Goal: Transaction & Acquisition: Purchase product/service

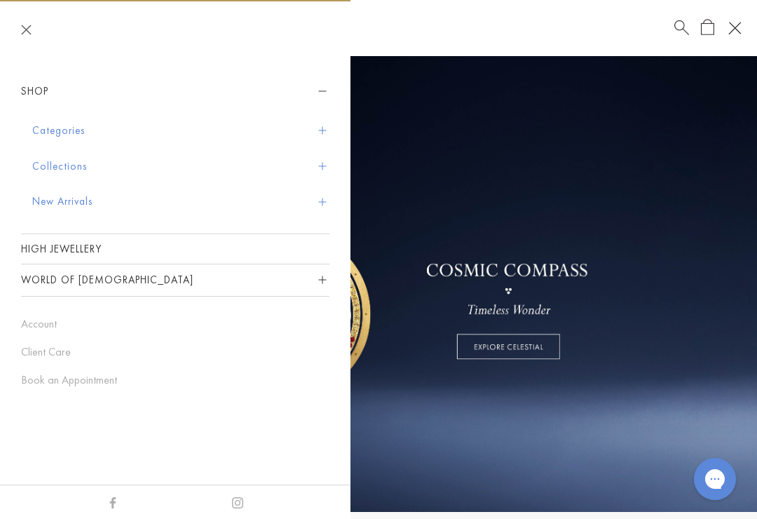
click at [44, 198] on button "New Arrivals" at bounding box center [180, 202] width 297 height 36
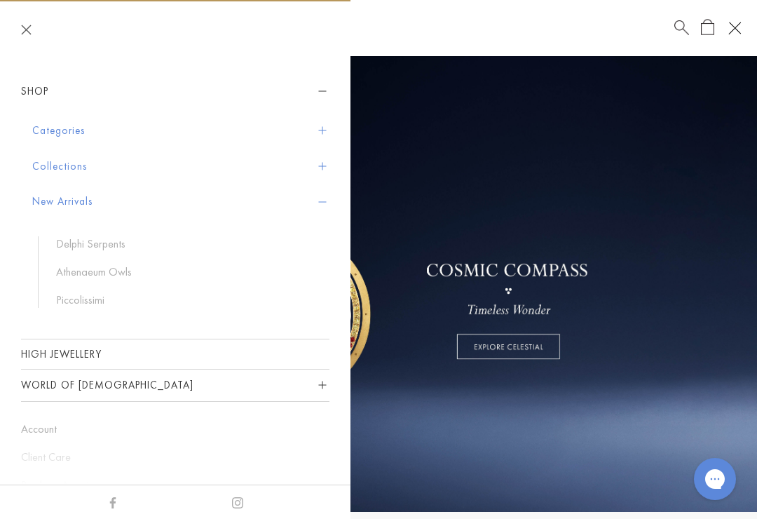
click at [71, 355] on link "High Jewellery" at bounding box center [175, 353] width 309 height 29
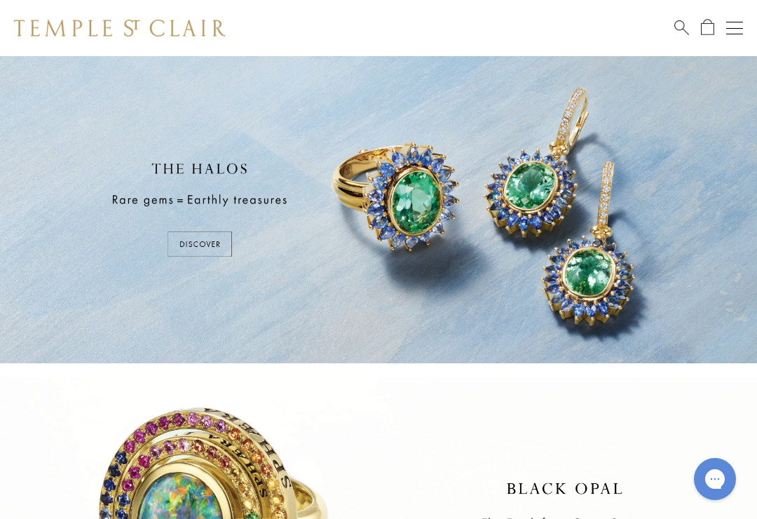
click at [206, 245] on div at bounding box center [378, 209] width 757 height 307
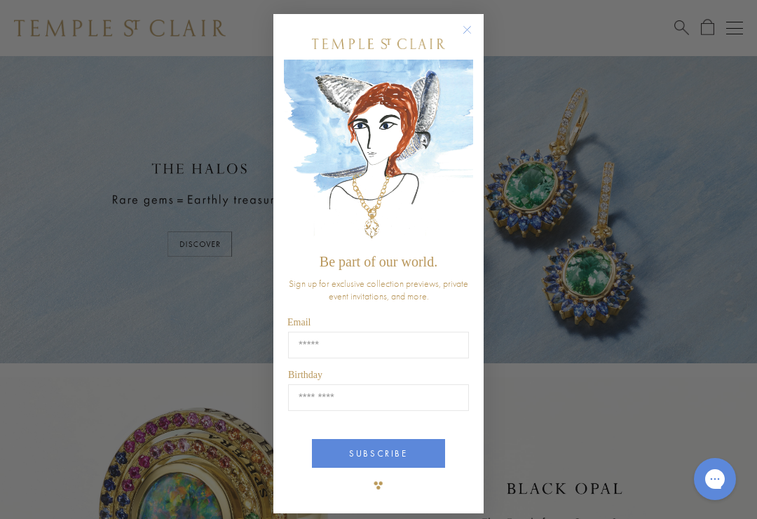
click at [473, 33] on circle "Close dialog" at bounding box center [467, 30] width 17 height 17
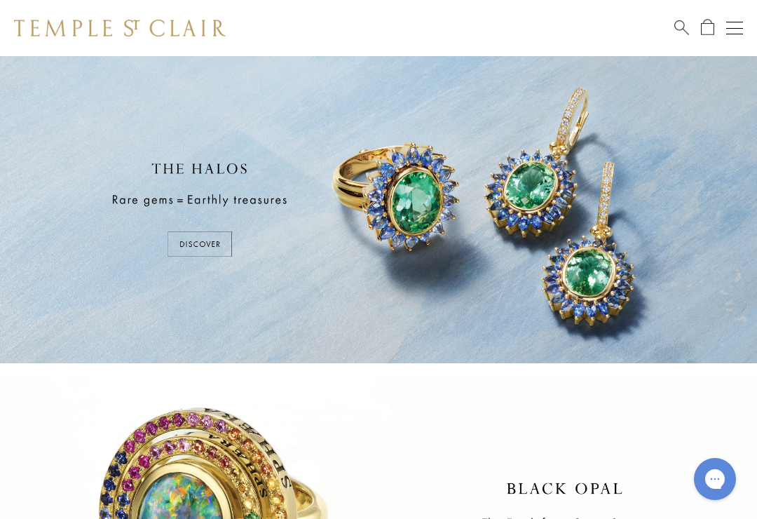
click at [731, 22] on button "Open navigation" at bounding box center [734, 28] width 17 height 17
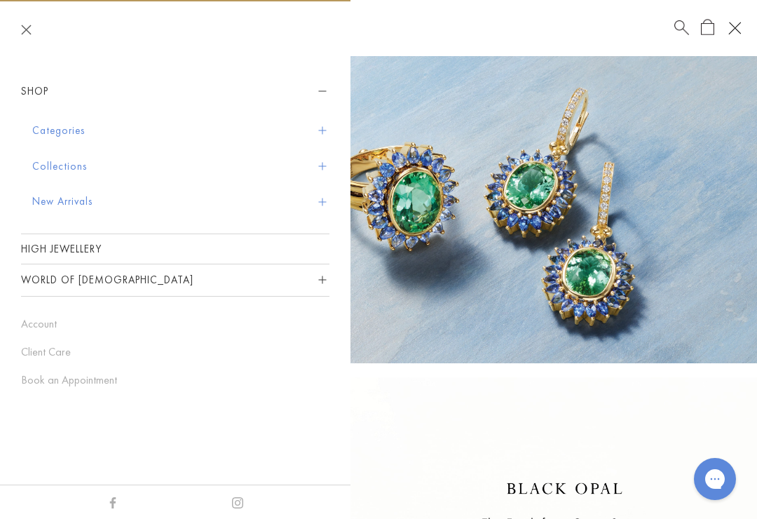
click at [42, 128] on button "Categories" at bounding box center [180, 131] width 297 height 36
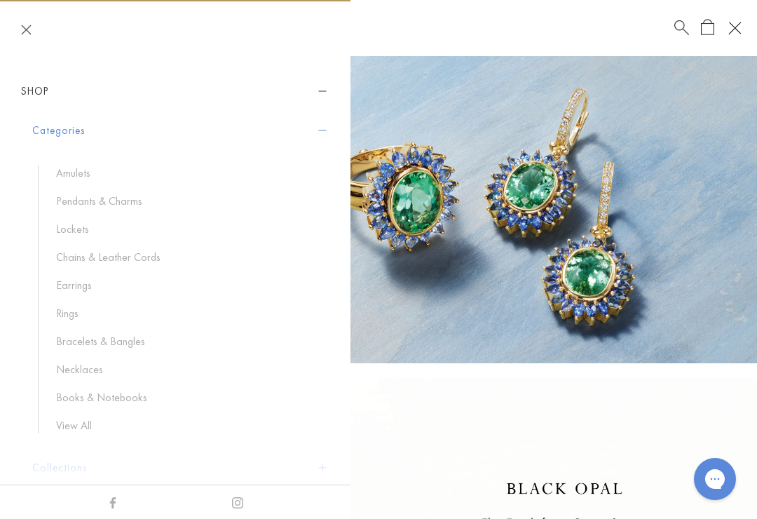
click at [69, 314] on link "Rings" at bounding box center [185, 313] width 259 height 15
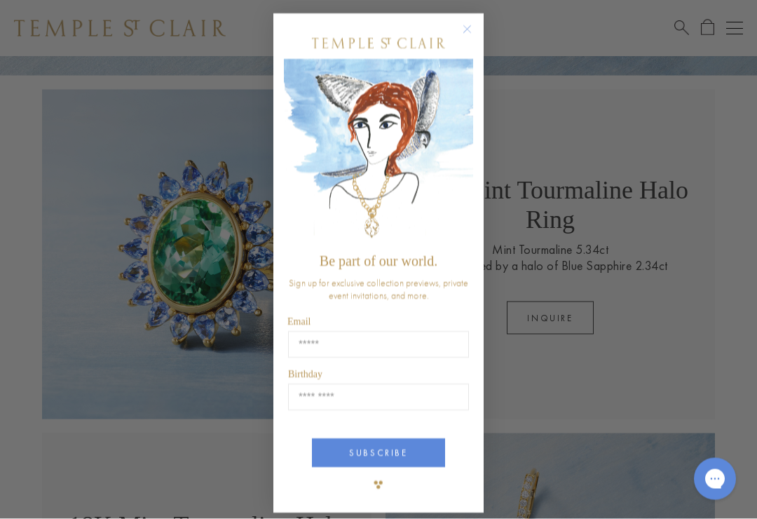
scroll to position [290, 0]
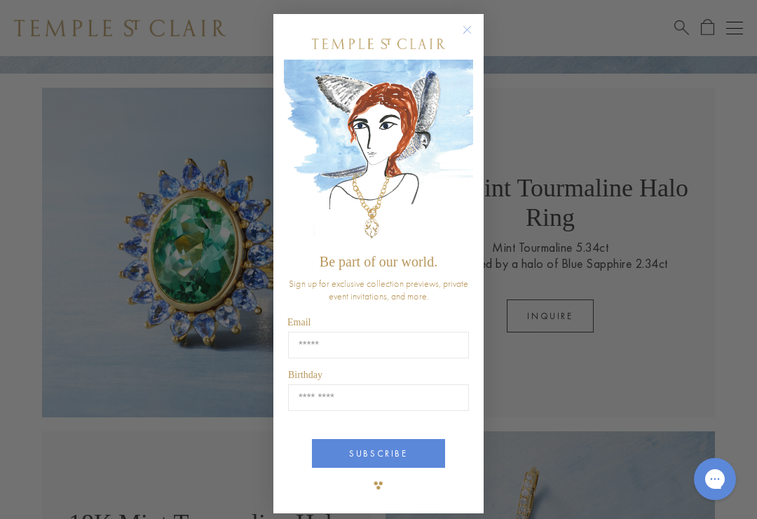
click at [473, 36] on circle "Close dialog" at bounding box center [467, 30] width 17 height 17
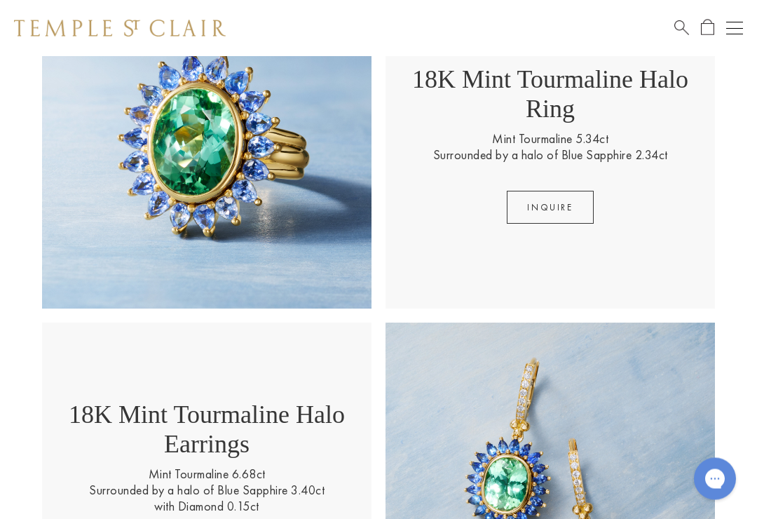
scroll to position [396, 0]
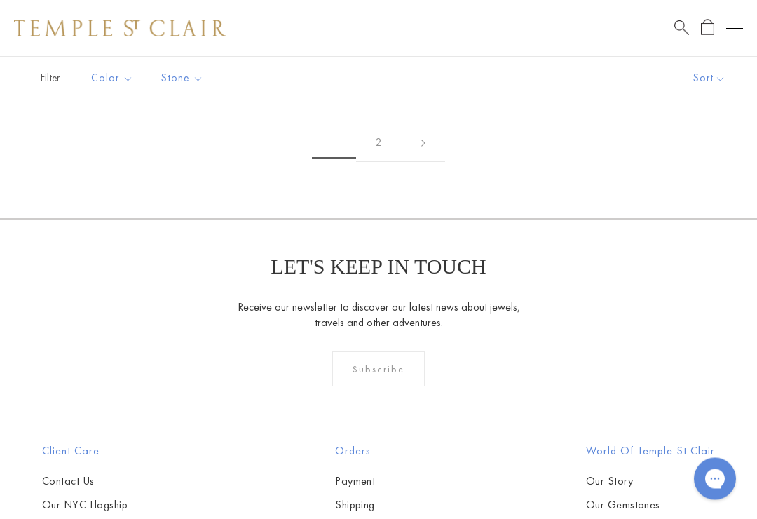
scroll to position [9808, 0]
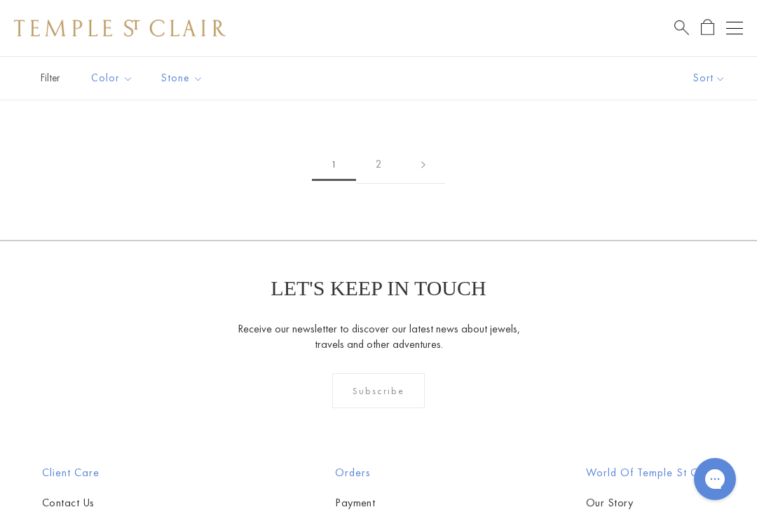
click at [378, 147] on link "2" at bounding box center [379, 164] width 46 height 39
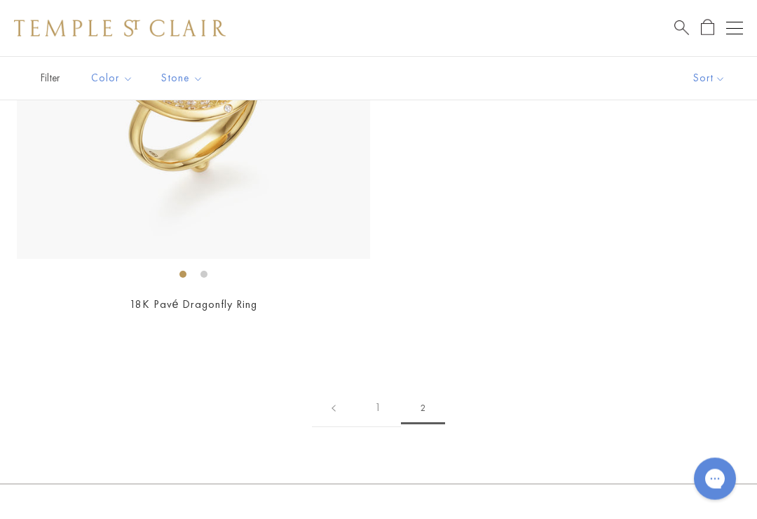
scroll to position [1250, 0]
